Goal: Task Accomplishment & Management: Manage account settings

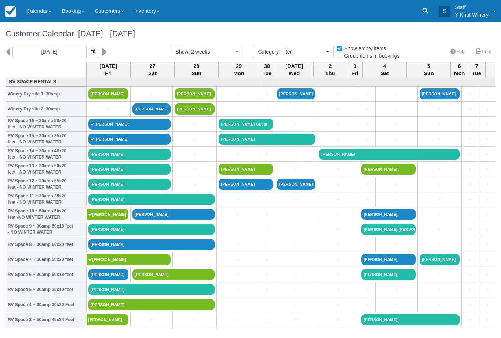
select select
click at [129, 205] on link "[PERSON_NAME]" at bounding box center [151, 199] width 126 height 11
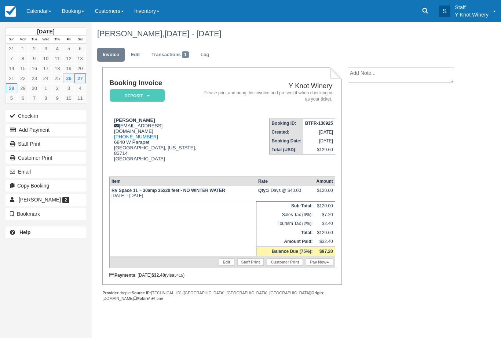
click at [321, 259] on link "Pay Now" at bounding box center [319, 261] width 27 height 7
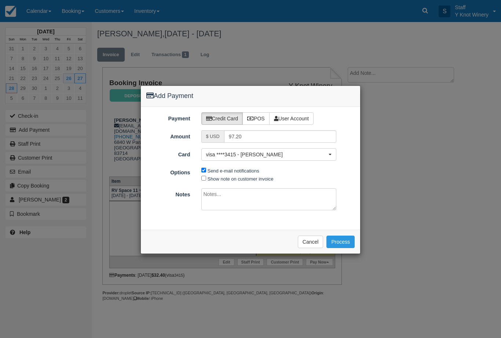
click at [307, 239] on button "Cancel" at bounding box center [311, 241] width 26 height 12
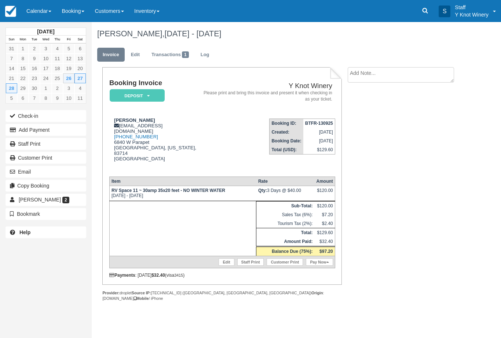
click at [223, 258] on link "Edit" at bounding box center [226, 261] width 15 height 7
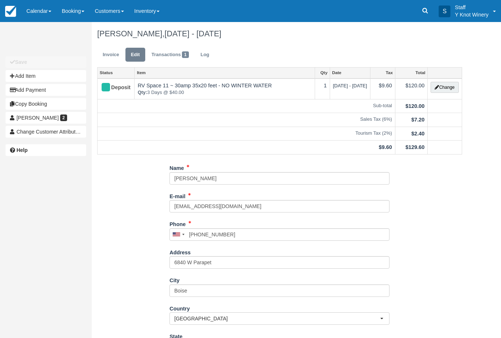
click at [447, 90] on button "Change" at bounding box center [445, 87] width 28 height 11
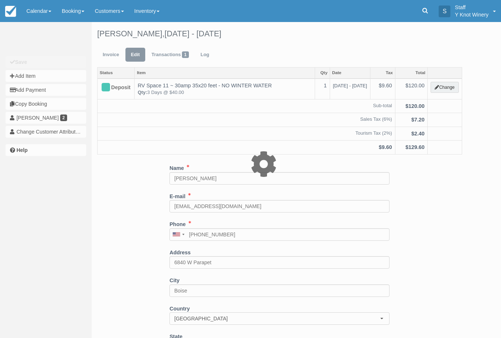
type input "120.00"
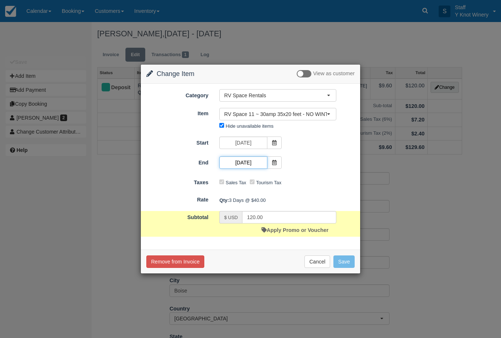
click at [266, 162] on input "09/28/25" at bounding box center [243, 162] width 48 height 12
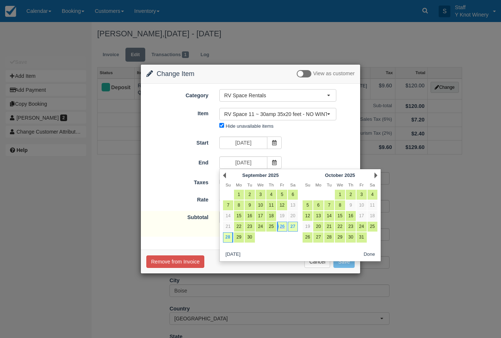
click at [275, 161] on icon at bounding box center [274, 162] width 5 height 5
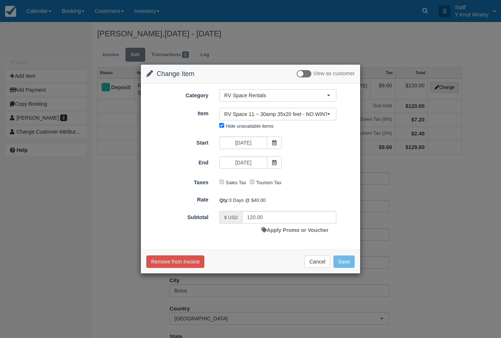
click at [272, 161] on icon at bounding box center [274, 162] width 5 height 5
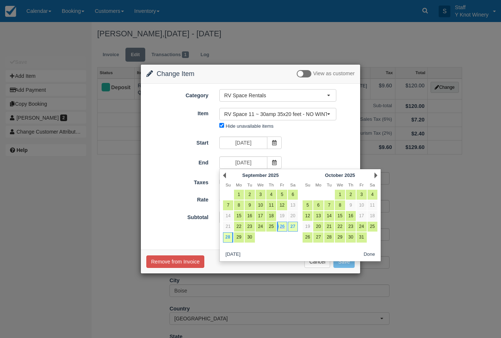
click at [295, 227] on link "27" at bounding box center [293, 227] width 10 height 10
type input "09/27/25"
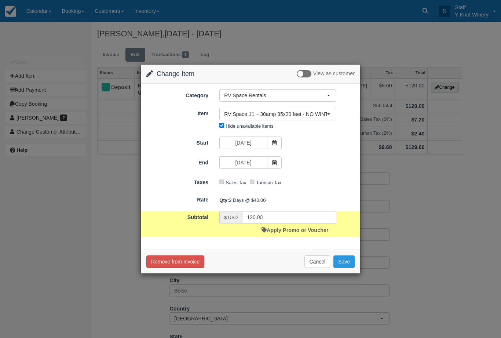
type input "80.00"
click at [344, 262] on button "Save" at bounding box center [343, 261] width 21 height 12
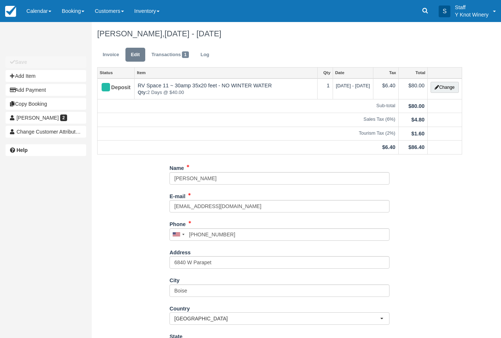
click at [110, 52] on link "Invoice" at bounding box center [111, 55] width 28 height 14
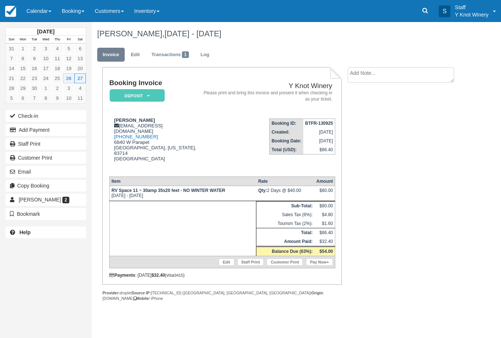
click at [320, 261] on link "Pay Now" at bounding box center [319, 261] width 27 height 7
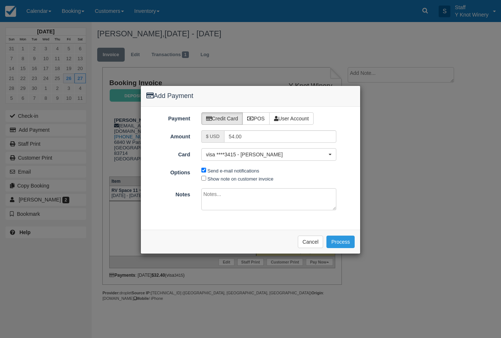
click at [261, 157] on span "visa ****3415 - Elizabeth Kober" at bounding box center [266, 154] width 121 height 7
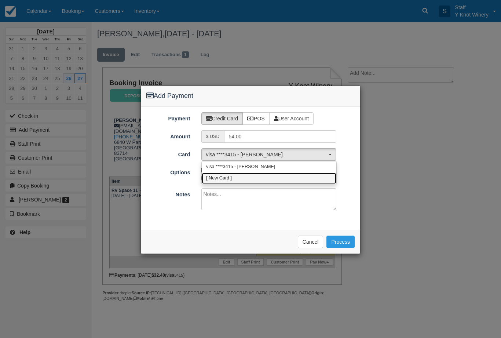
click at [254, 177] on link "[ New Card ]" at bounding box center [269, 178] width 135 height 11
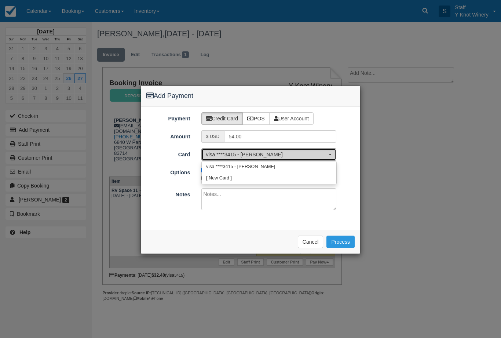
select select "0"
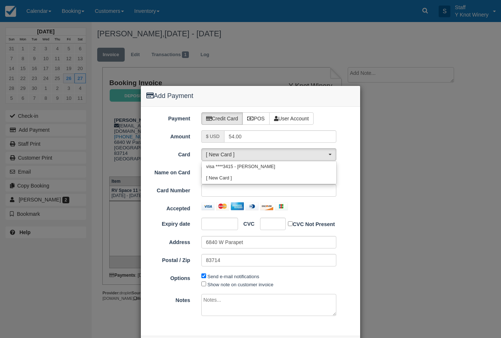
click at [244, 181] on link "[ New Card ]" at bounding box center [269, 178] width 135 height 11
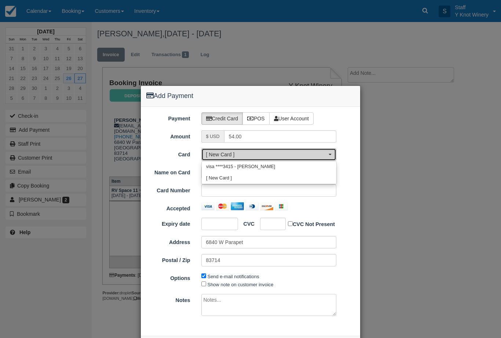
select select "0"
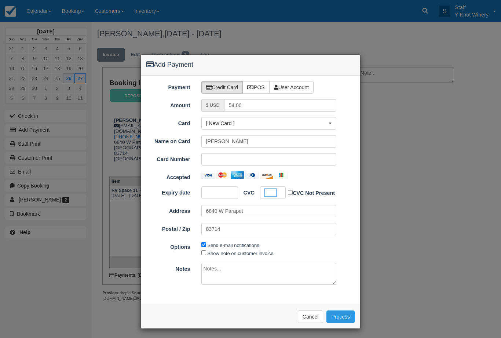
scroll to position [31, 0]
click at [342, 316] on button "Process" at bounding box center [340, 317] width 28 height 12
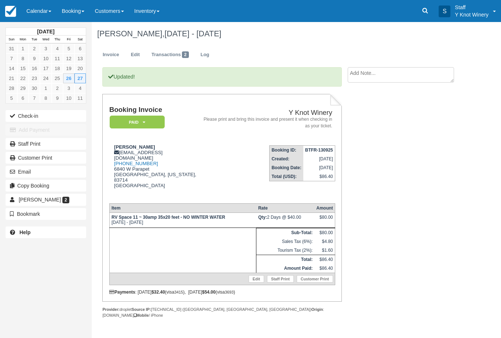
click at [27, 117] on button "Check-in" at bounding box center [46, 116] width 81 height 12
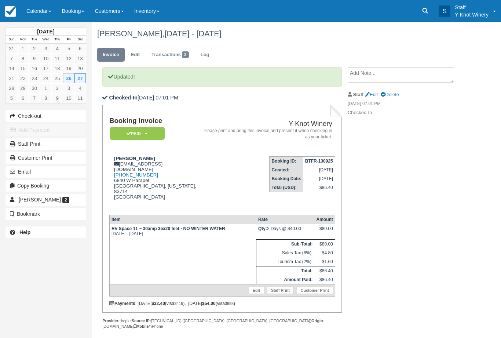
click at [33, 12] on link "Calendar" at bounding box center [38, 11] width 35 height 22
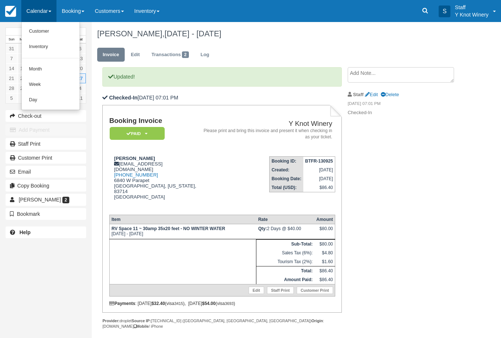
click at [37, 29] on link "Customer" at bounding box center [51, 31] width 58 height 15
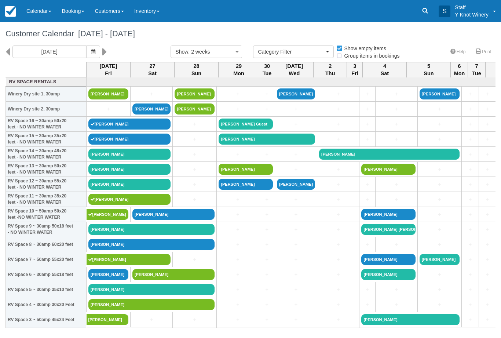
select select
click at [126, 235] on link "[PERSON_NAME]" at bounding box center [151, 229] width 126 height 11
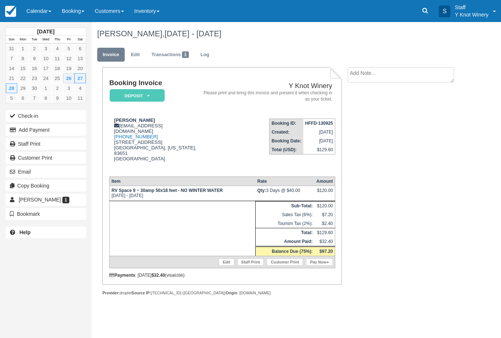
click at [223, 258] on link "Edit" at bounding box center [226, 261] width 15 height 7
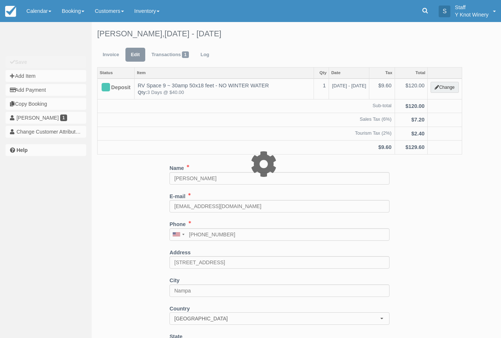
type input "120.00"
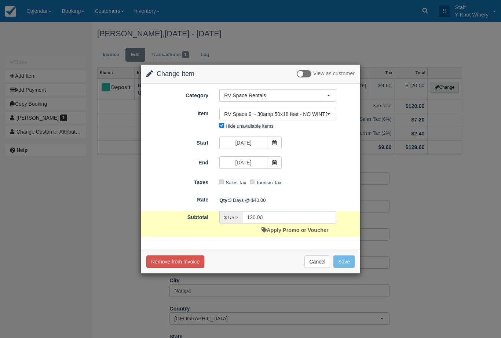
click at [276, 161] on icon at bounding box center [274, 162] width 5 height 5
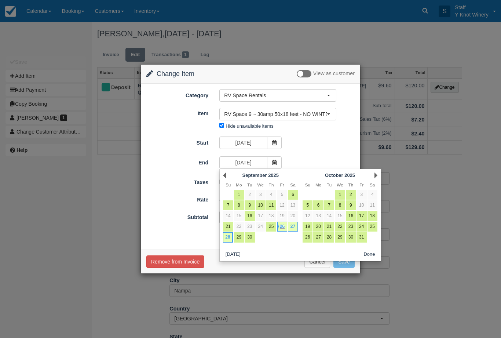
click at [296, 227] on link "27" at bounding box center [293, 227] width 10 height 10
type input "09/27/25"
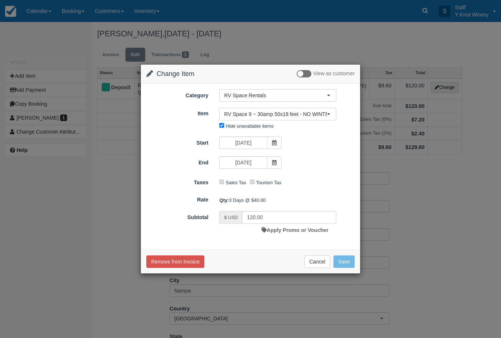
type input "80.00"
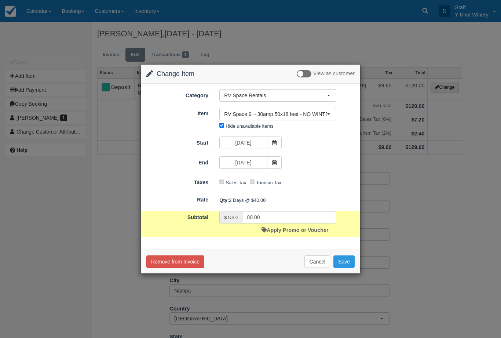
click at [348, 257] on button "Save" at bounding box center [343, 261] width 21 height 12
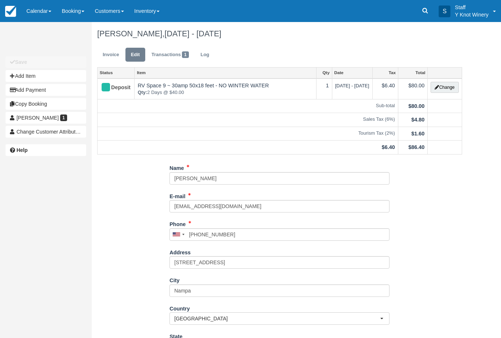
click at [108, 45] on div "Steve j kober, Sep 26 - Sep 27 2025" at bounding box center [280, 33] width 376 height 23
click at [107, 52] on link "Invoice" at bounding box center [111, 55] width 28 height 14
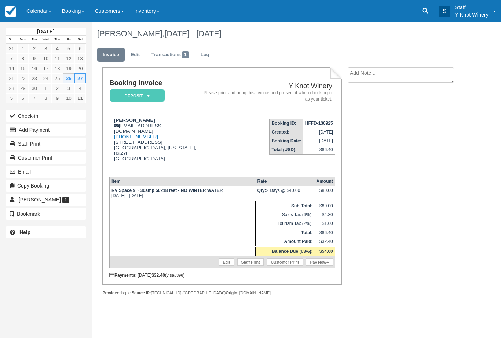
click at [317, 260] on link "Pay Now" at bounding box center [319, 261] width 27 height 7
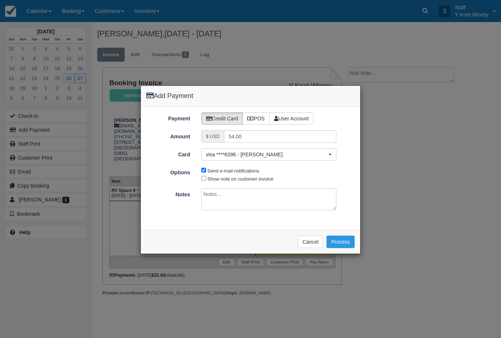
click at [262, 158] on button "visa ****6396 - [PERSON_NAME]" at bounding box center [268, 154] width 135 height 12
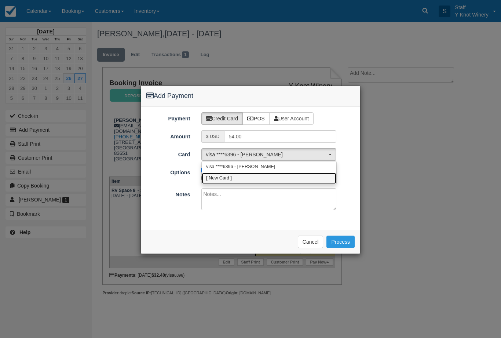
click at [255, 177] on link "[ New Card ]" at bounding box center [269, 178] width 135 height 11
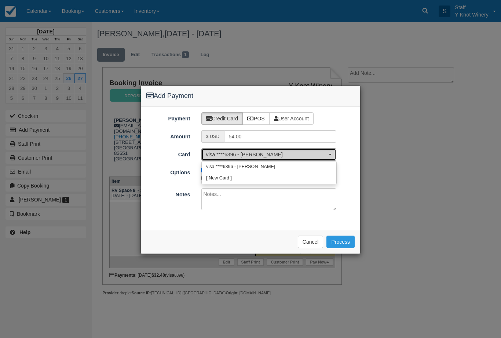
select select "0"
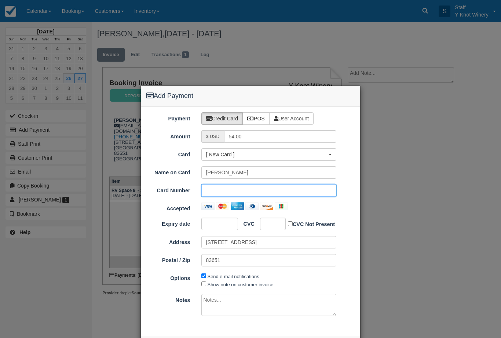
click at [224, 219] on div at bounding box center [219, 223] width 37 height 12
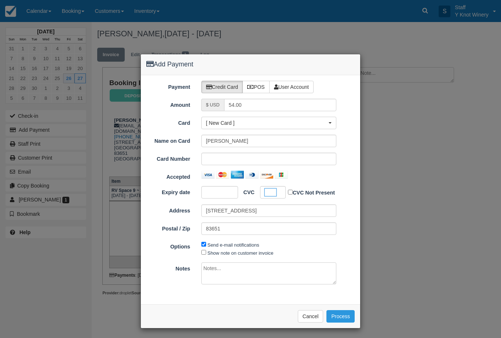
scroll to position [31, 0]
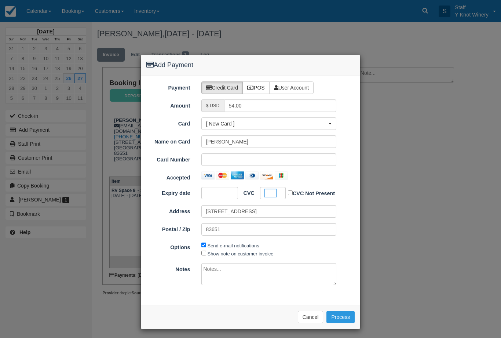
click at [339, 312] on button "Process" at bounding box center [340, 317] width 28 height 12
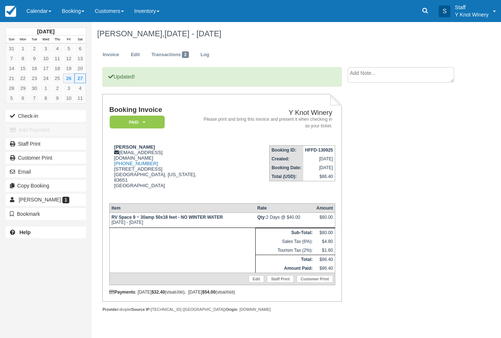
click at [39, 10] on link "Calendar" at bounding box center [38, 11] width 35 height 22
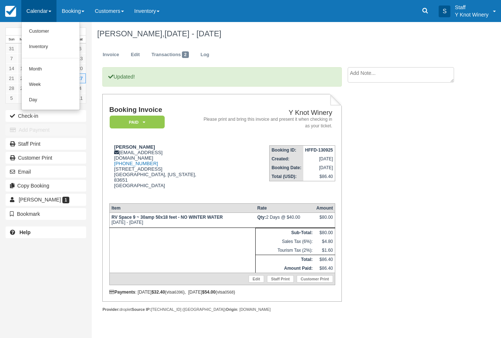
click at [45, 30] on link "Customer" at bounding box center [51, 31] width 58 height 15
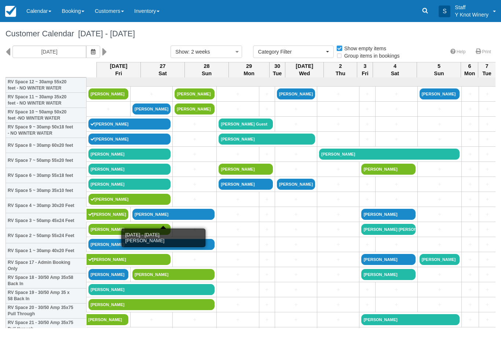
select select
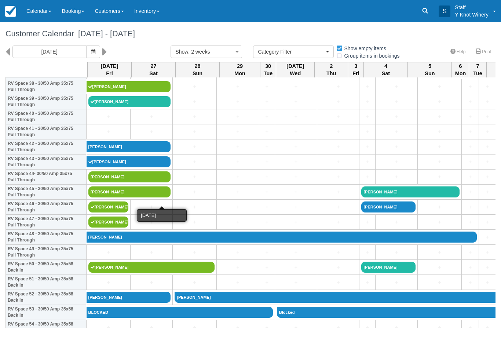
scroll to position [594, 0]
click at [140, 182] on link "Melissa Hoffman" at bounding box center [129, 176] width 82 height 11
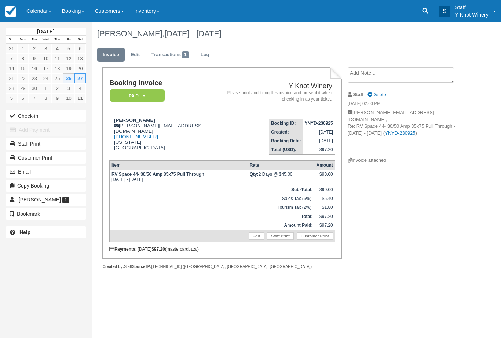
click at [41, 117] on button "Check-in" at bounding box center [46, 116] width 81 height 12
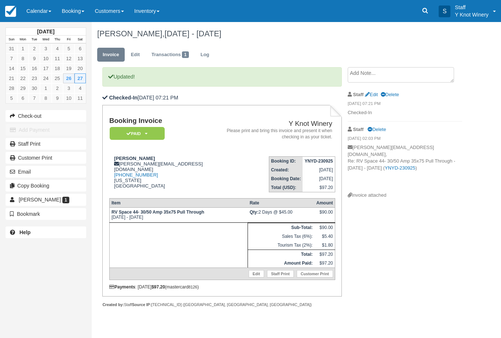
click at [37, 7] on link "Calendar" at bounding box center [38, 11] width 35 height 22
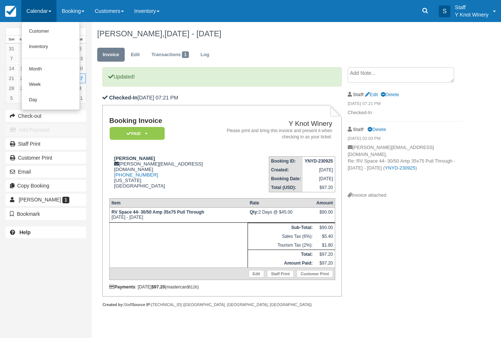
click at [45, 31] on link "Customer" at bounding box center [51, 31] width 58 height 15
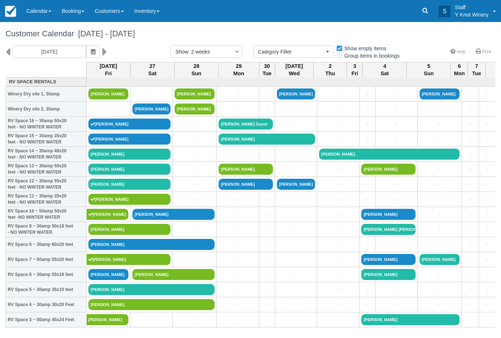
select select
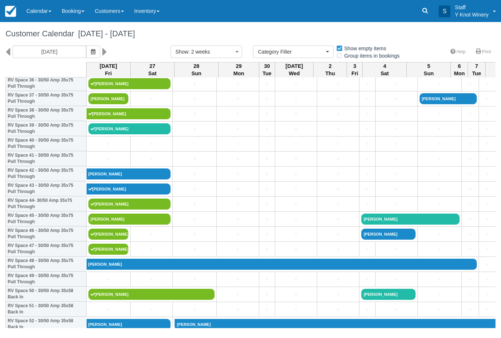
scroll to position [567, 0]
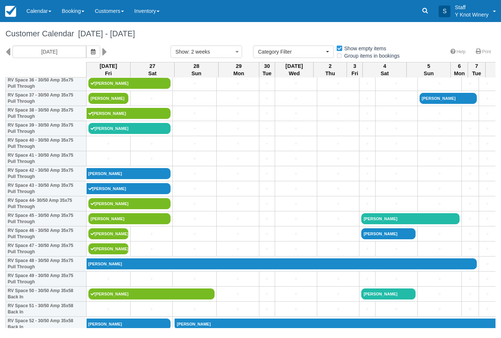
click at [42, 13] on link "Calendar" at bounding box center [38, 11] width 35 height 22
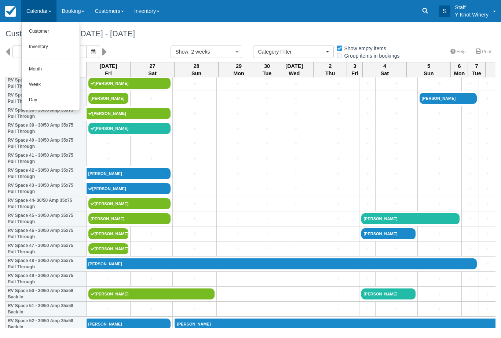
click at [46, 38] on link "Customer" at bounding box center [51, 31] width 58 height 15
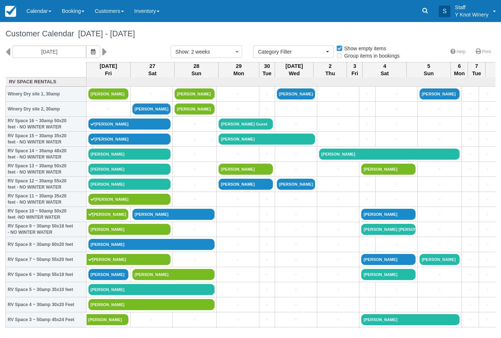
select select
click at [159, 310] on link "[PERSON_NAME]" at bounding box center [151, 304] width 126 height 11
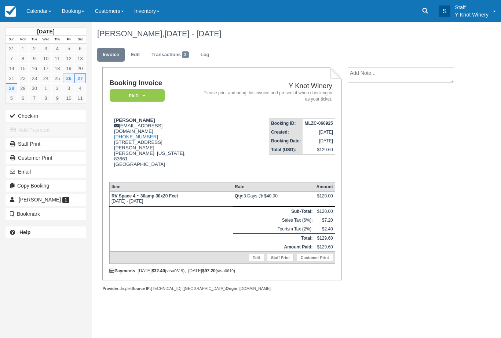
click at [34, 114] on button "Check-in" at bounding box center [46, 116] width 81 height 12
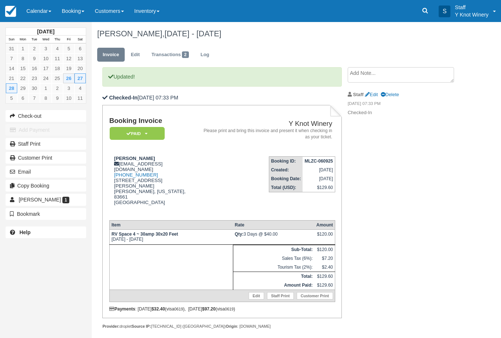
click at [252, 292] on link "Edit" at bounding box center [256, 295] width 15 height 7
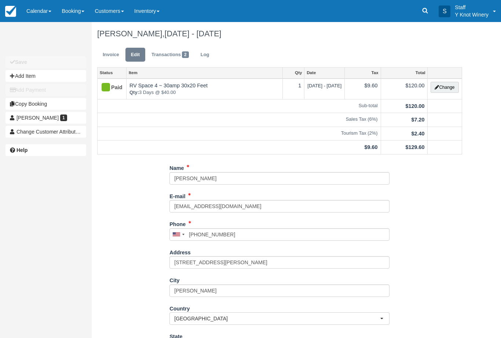
click at [443, 86] on button "Change" at bounding box center [445, 87] width 28 height 11
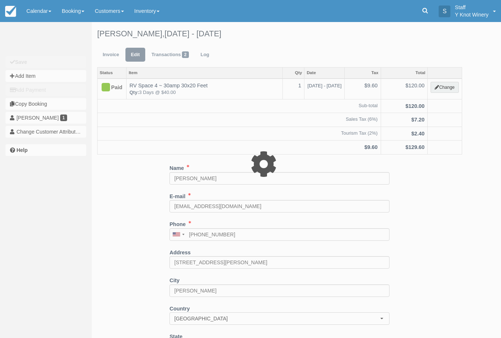
type input "120.00"
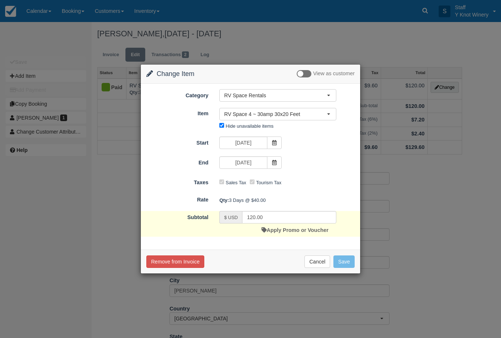
click at [275, 162] on icon at bounding box center [274, 162] width 5 height 5
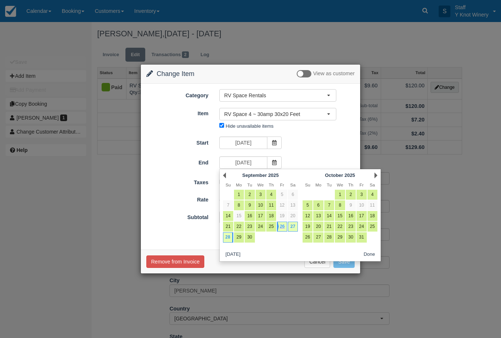
click at [291, 225] on link "27" at bounding box center [293, 227] width 10 height 10
type input "09/27/25"
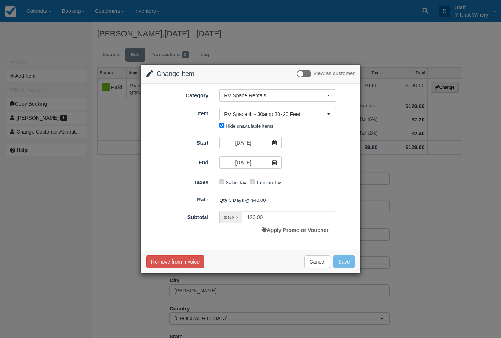
type input "80.00"
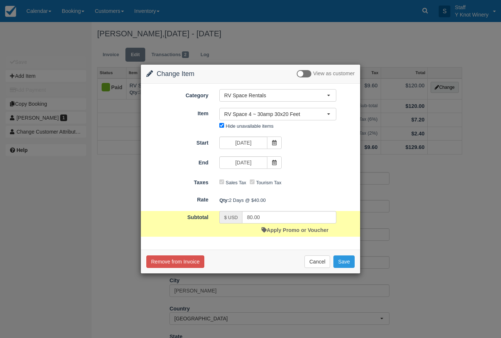
click at [348, 263] on button "Save" at bounding box center [343, 261] width 21 height 12
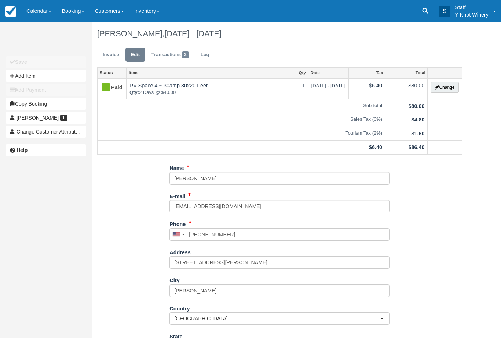
click at [116, 54] on link "Invoice" at bounding box center [111, 55] width 28 height 14
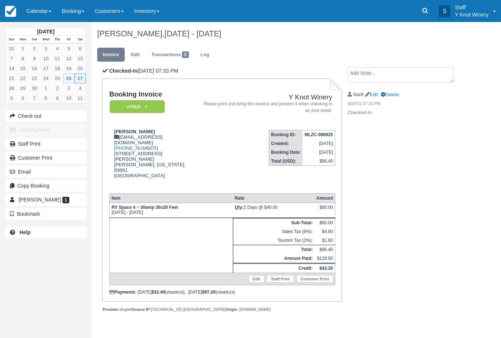
click at [41, 13] on link "Calendar" at bounding box center [38, 11] width 35 height 22
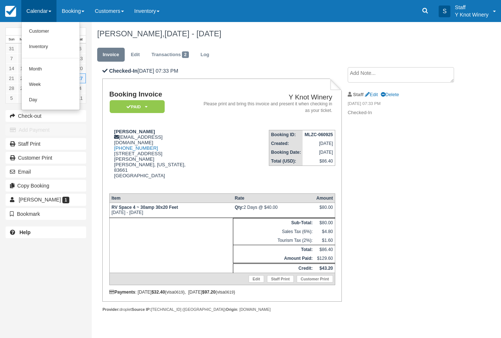
click at [37, 34] on link "Customer" at bounding box center [51, 31] width 58 height 15
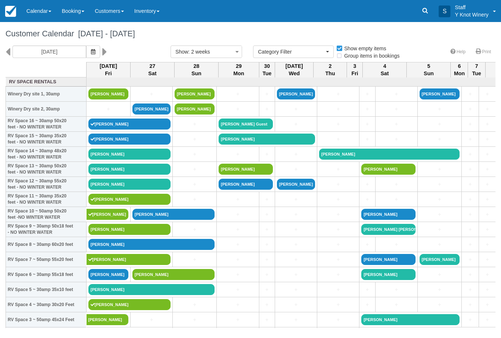
select select
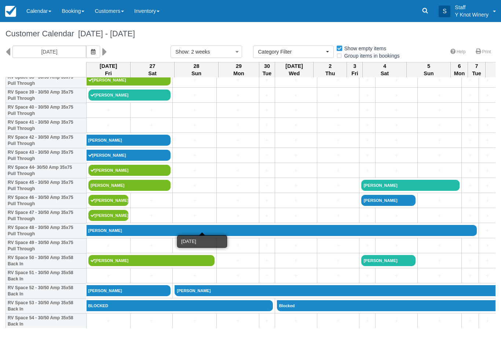
scroll to position [601, 0]
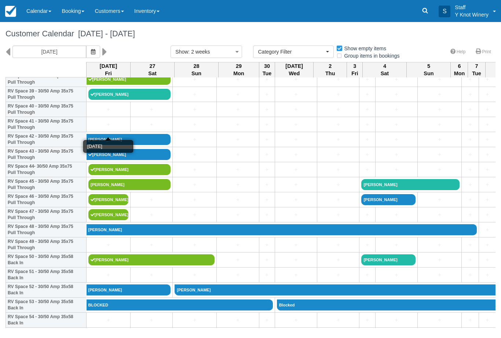
click at [109, 128] on link "+" at bounding box center [108, 125] width 40 height 8
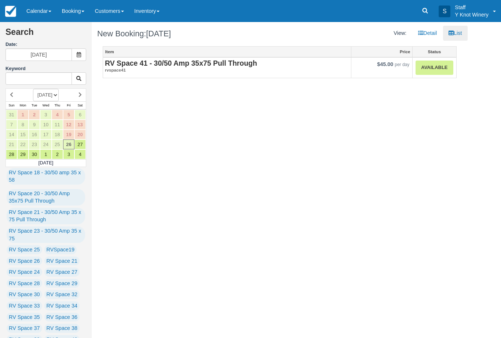
click at [431, 68] on link "Available" at bounding box center [433, 68] width 37 height 14
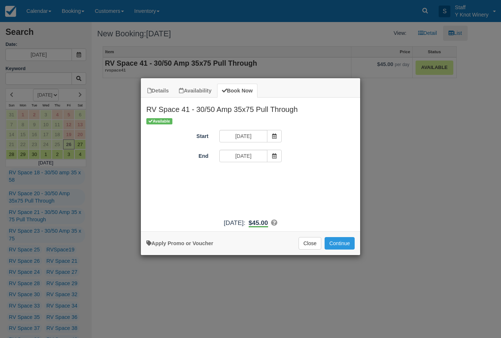
click at [341, 249] on button "Continue" at bounding box center [340, 243] width 30 height 12
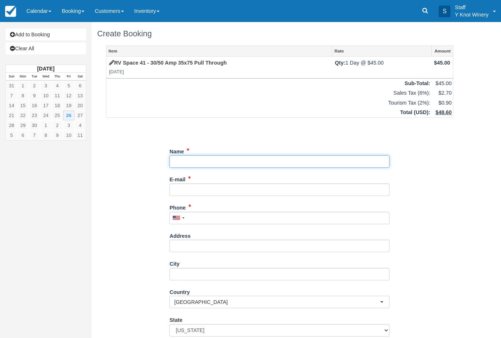
click at [193, 159] on input "Name" at bounding box center [279, 161] width 220 height 12
type input "[PERSON_NAME]"
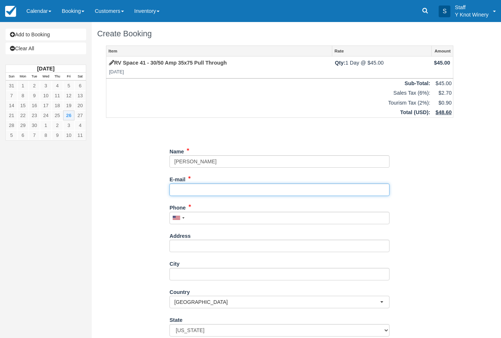
click at [199, 187] on input "E-mail" at bounding box center [279, 189] width 220 height 12
type input "[EMAIL_ADDRESS][DOMAIN_NAME]"
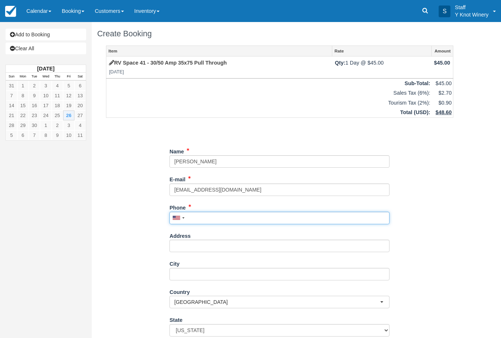
click at [208, 212] on input "Phone" at bounding box center [279, 218] width 220 height 12
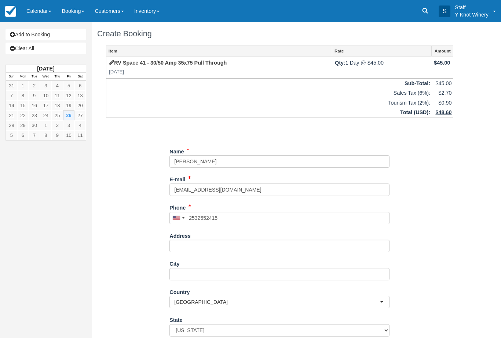
type input "+12532552415"
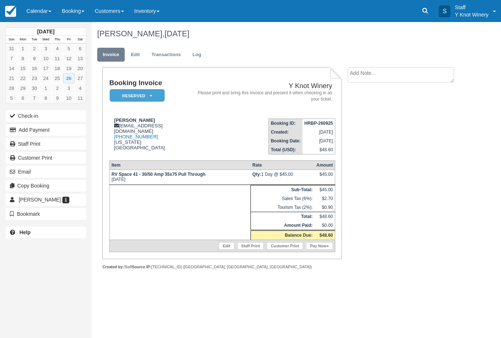
click at [35, 17] on link "Calendar" at bounding box center [38, 11] width 35 height 22
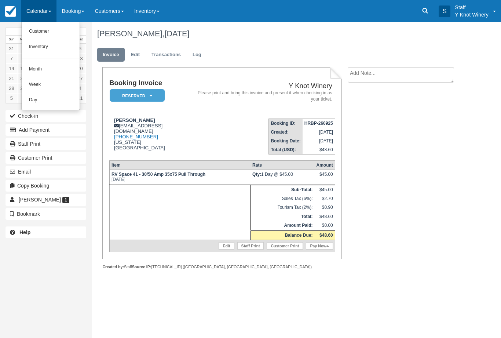
click at [36, 33] on link "Customer" at bounding box center [51, 31] width 58 height 15
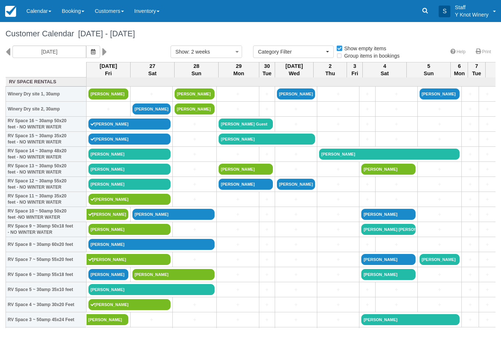
select select
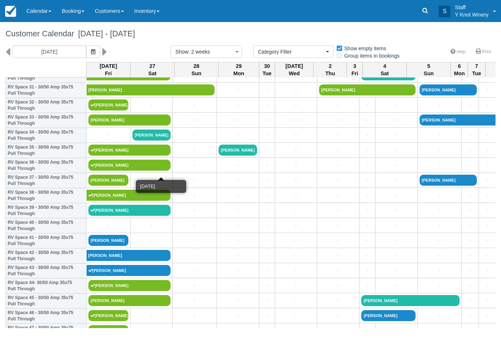
scroll to position [486, 0]
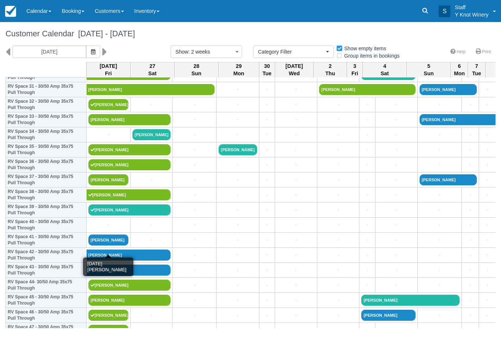
click at [110, 245] on link "[PERSON_NAME]" at bounding box center [108, 239] width 40 height 11
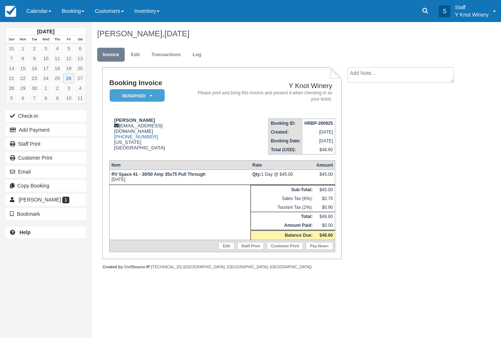
click at [30, 113] on button "Check-in" at bounding box center [46, 116] width 81 height 12
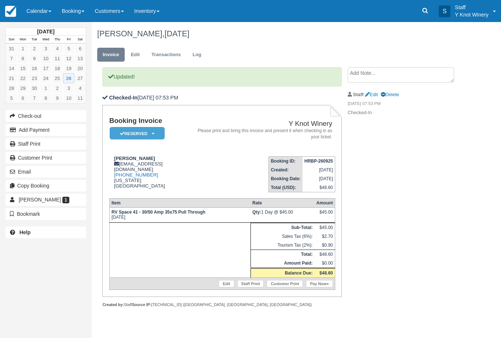
click at [315, 287] on link "Pay Now" at bounding box center [319, 283] width 27 height 7
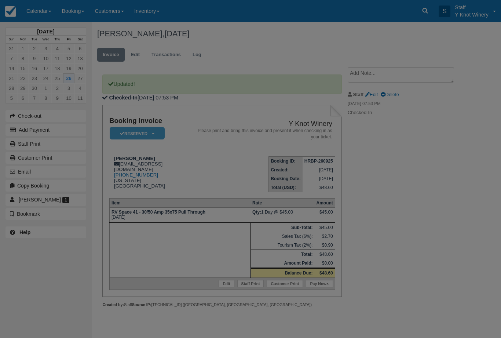
type input "09/26/25"
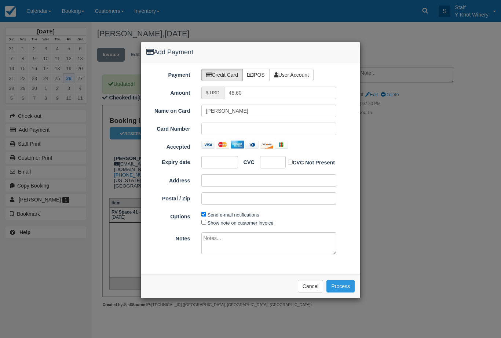
click at [253, 73] on icon at bounding box center [250, 74] width 7 height 5
radio input "true"
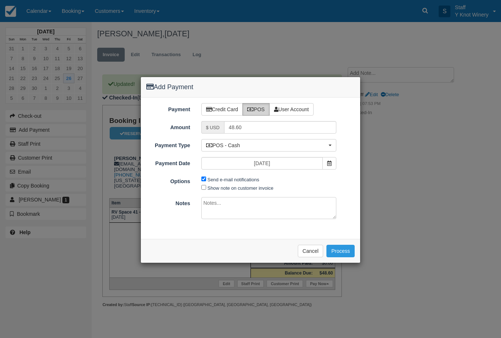
click at [336, 252] on button "Process" at bounding box center [340, 251] width 28 height 12
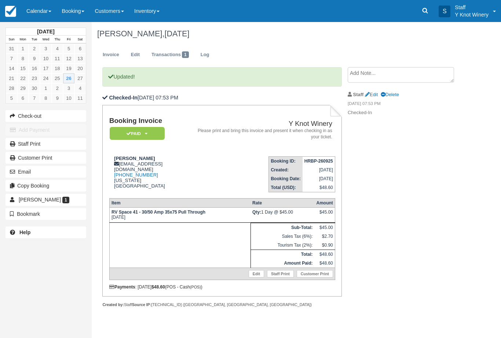
click at [35, 11] on link "Calendar" at bounding box center [38, 11] width 35 height 22
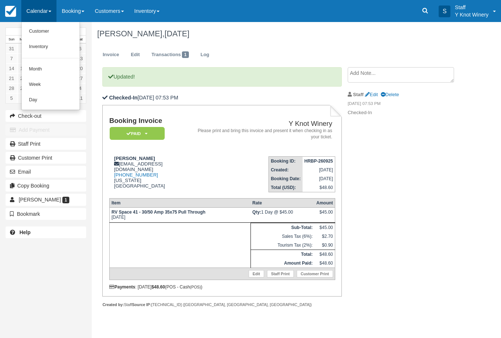
click at [39, 34] on link "Customer" at bounding box center [51, 31] width 58 height 15
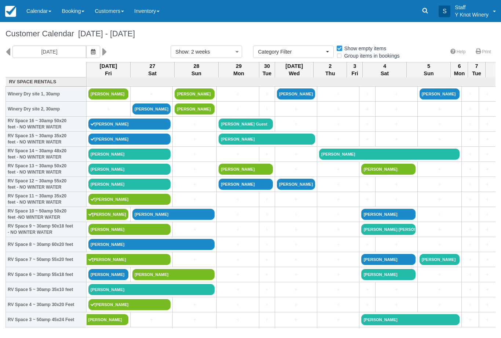
select select
